Goal: Task Accomplishment & Management: Use online tool/utility

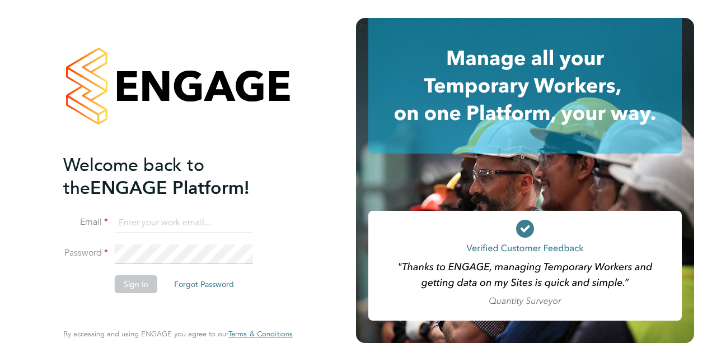
type input "alan.fox@vistry.co.uk"
click at [137, 286] on button "Sign In" at bounding box center [136, 284] width 43 height 18
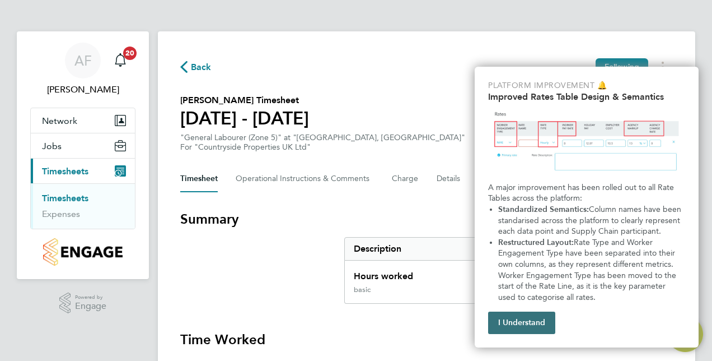
click at [515, 319] on button "I Understand" at bounding box center [521, 322] width 67 height 22
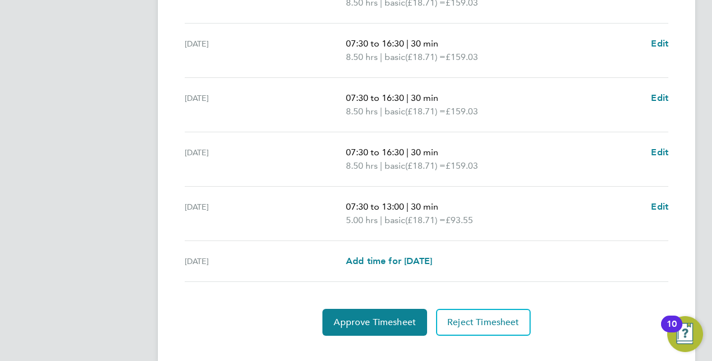
scroll to position [446, 0]
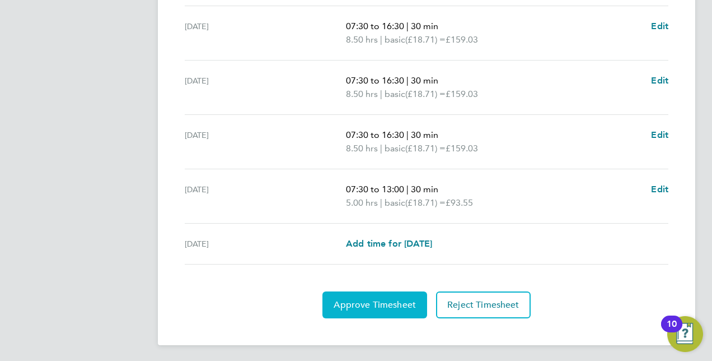
click at [366, 302] on span "Approve Timesheet" at bounding box center [375, 304] width 82 height 11
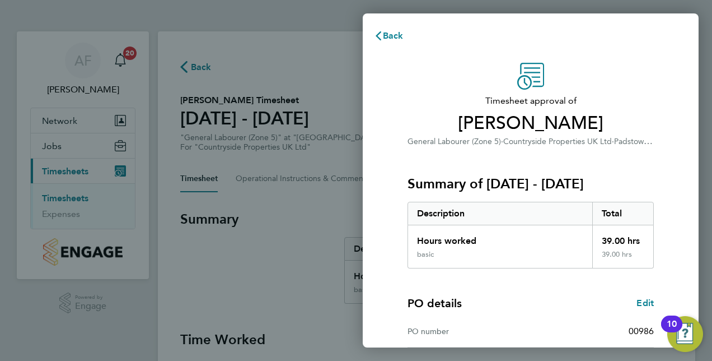
scroll to position [175, 0]
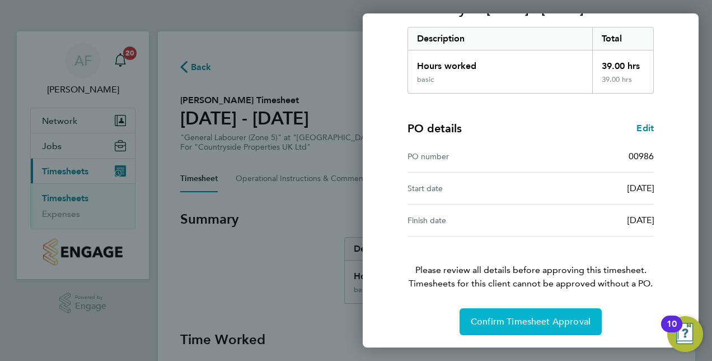
click at [533, 324] on span "Confirm Timesheet Approval" at bounding box center [531, 321] width 120 height 11
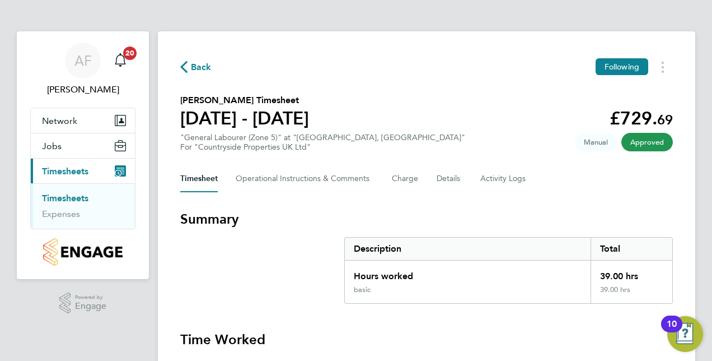
click at [649, 142] on span "Approved" at bounding box center [648, 142] width 52 height 18
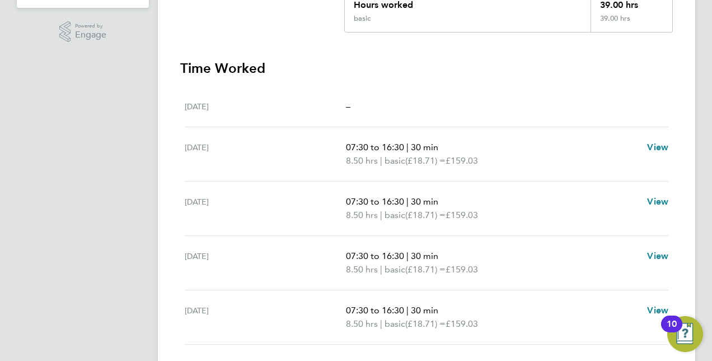
scroll to position [225, 0]
